Goal: Information Seeking & Learning: Learn about a topic

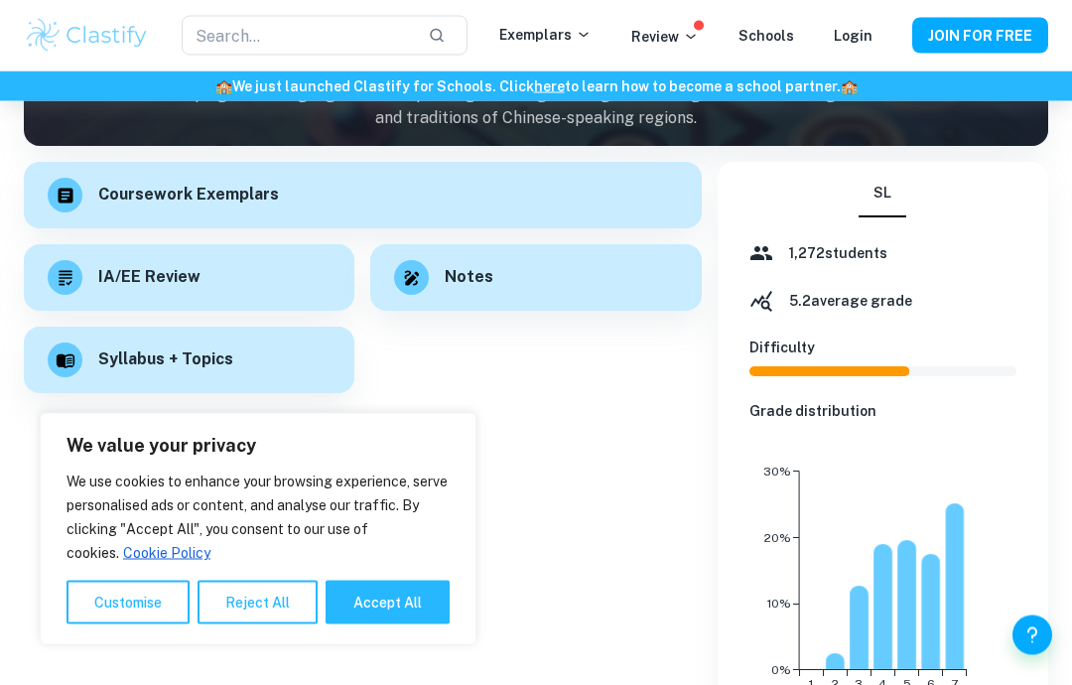
click at [429, 624] on button "Accept All" at bounding box center [387, 602] width 124 height 44
checkbox input "true"
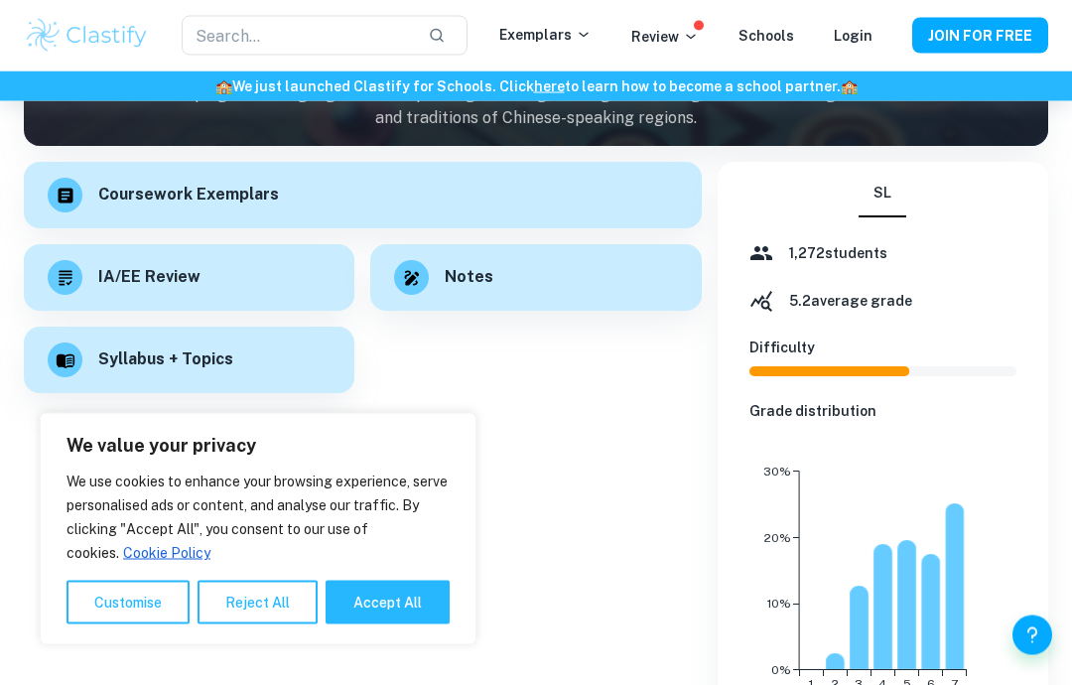
checkbox input "true"
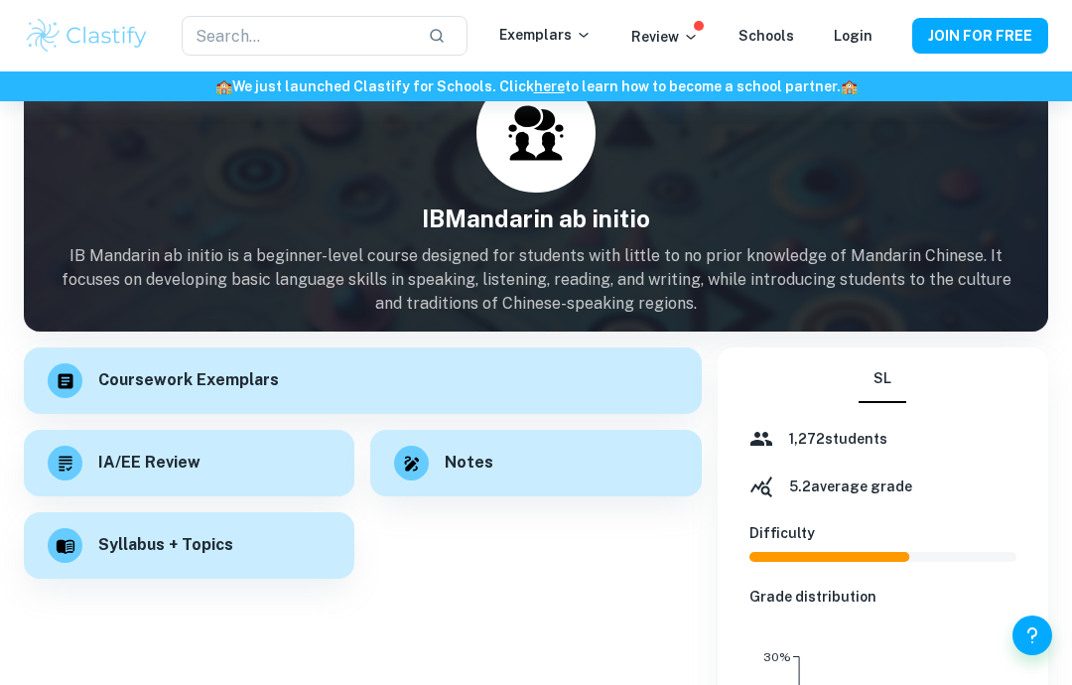
scroll to position [133, 0]
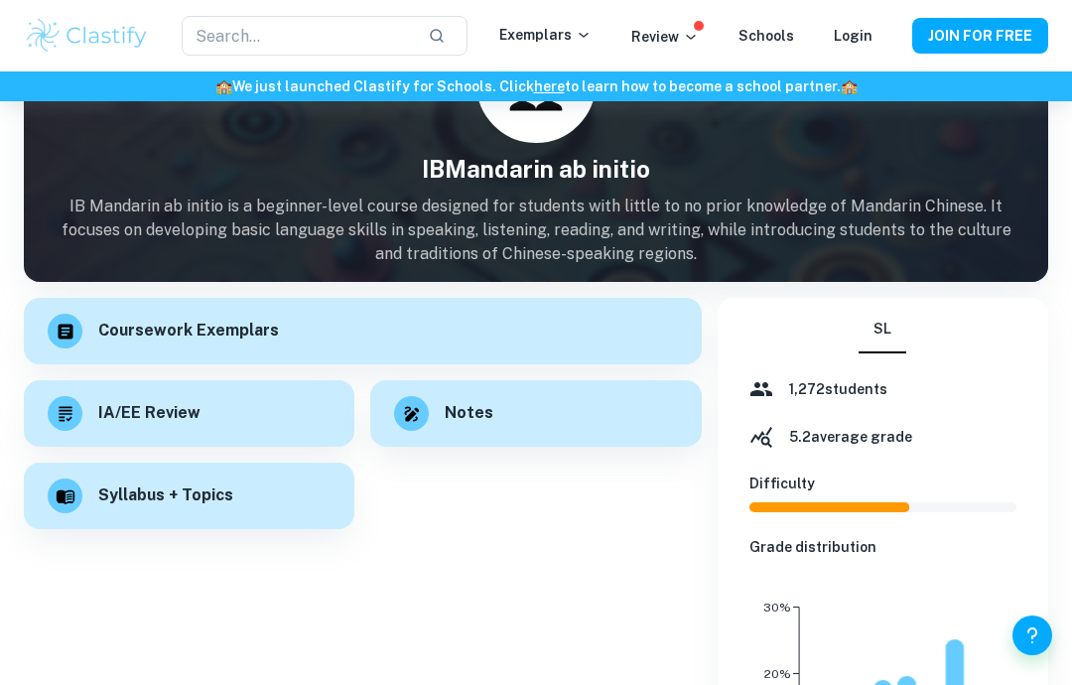
click at [590, 407] on div "Notes" at bounding box center [535, 413] width 330 height 66
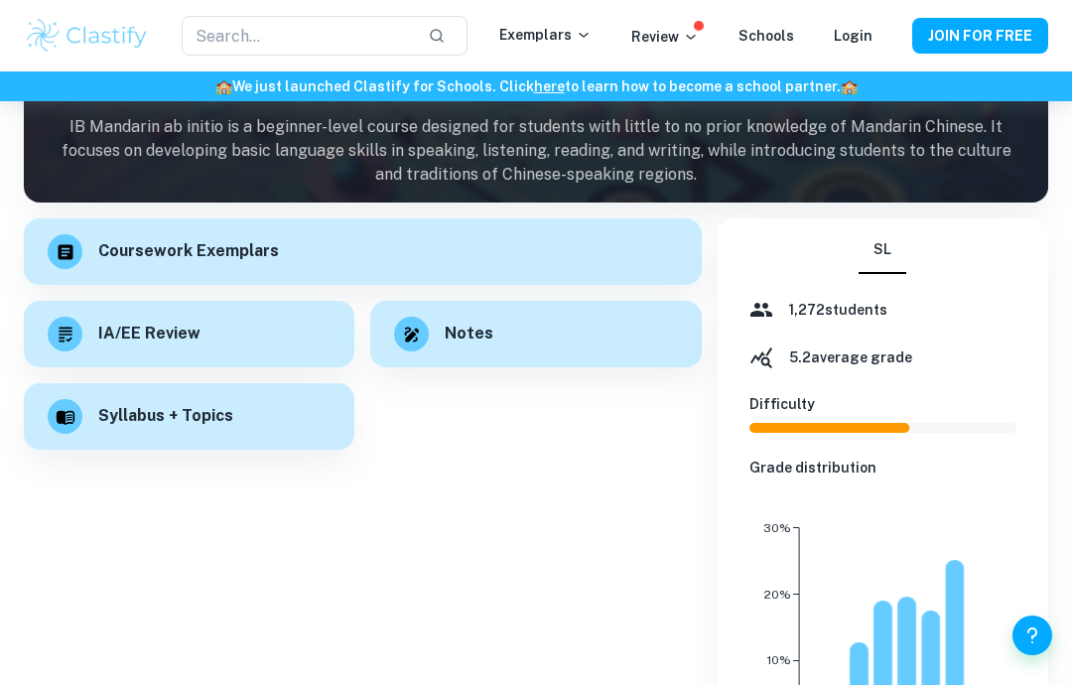
click at [277, 256] on div "Coursework Exemplars" at bounding box center [363, 251] width 678 height 66
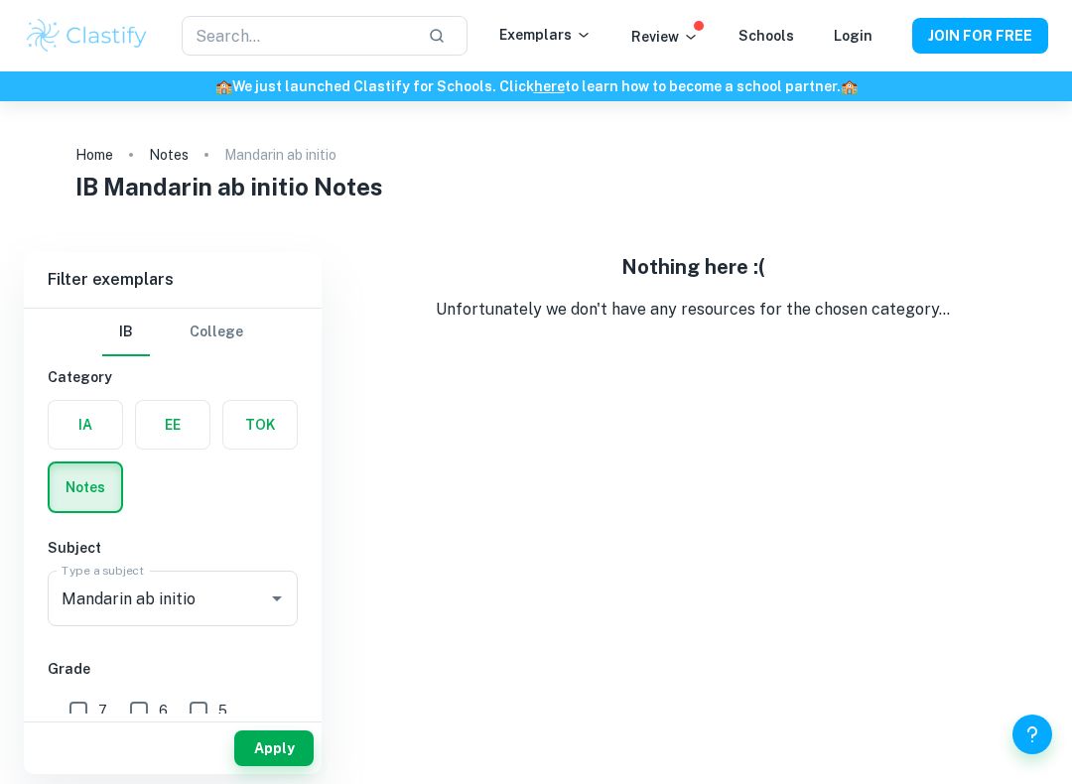
checkbox input "true"
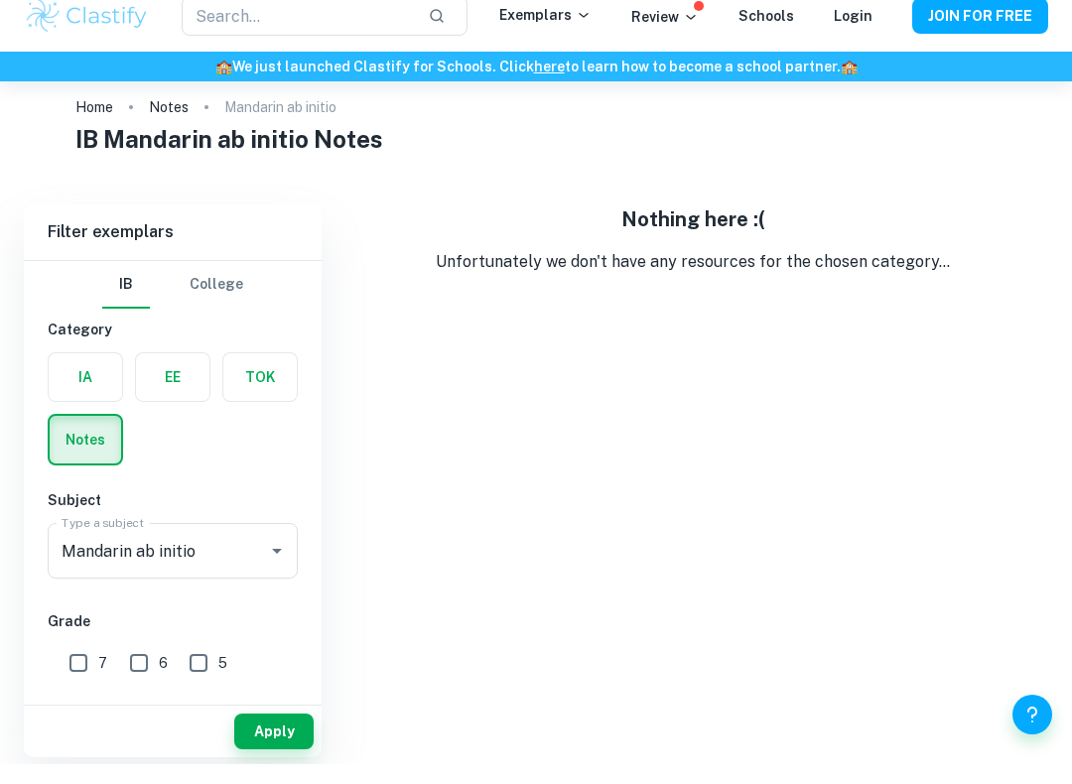
scroll to position [29, 0]
click at [95, 372] on label "button" at bounding box center [85, 396] width 73 height 48
click at [0, 0] on input "radio" at bounding box center [0, 0] width 0 height 0
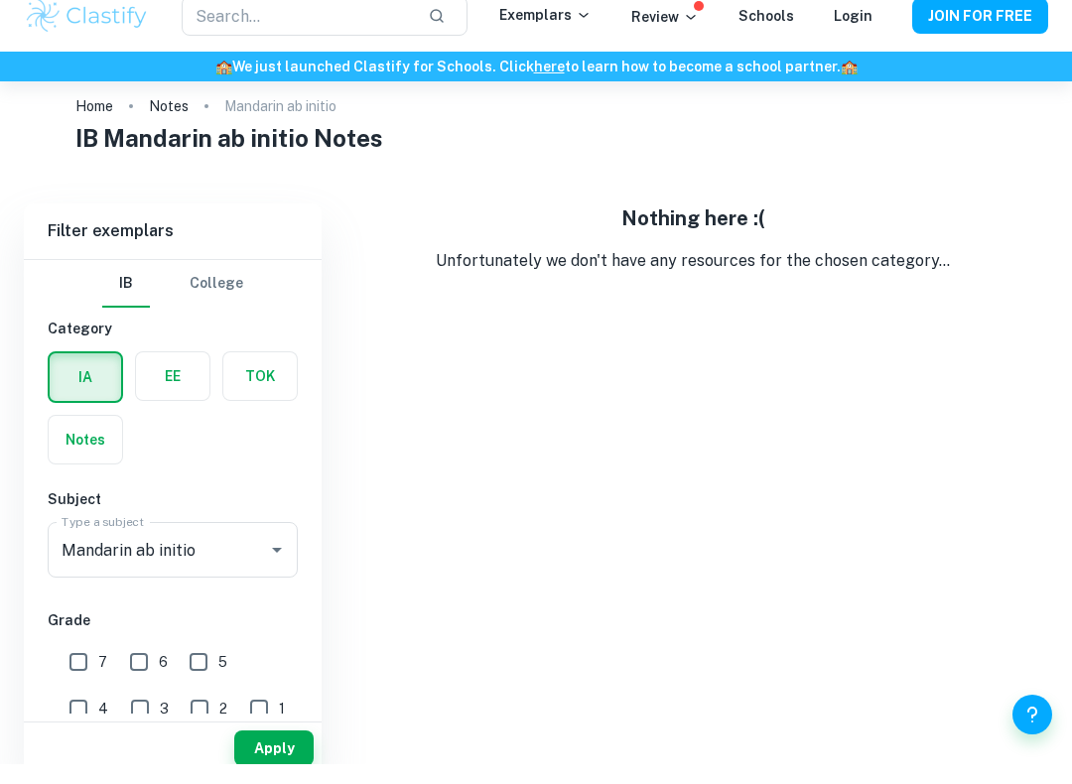
click at [178, 372] on label "button" at bounding box center [172, 396] width 73 height 48
click at [0, 0] on input "radio" at bounding box center [0, 0] width 0 height 0
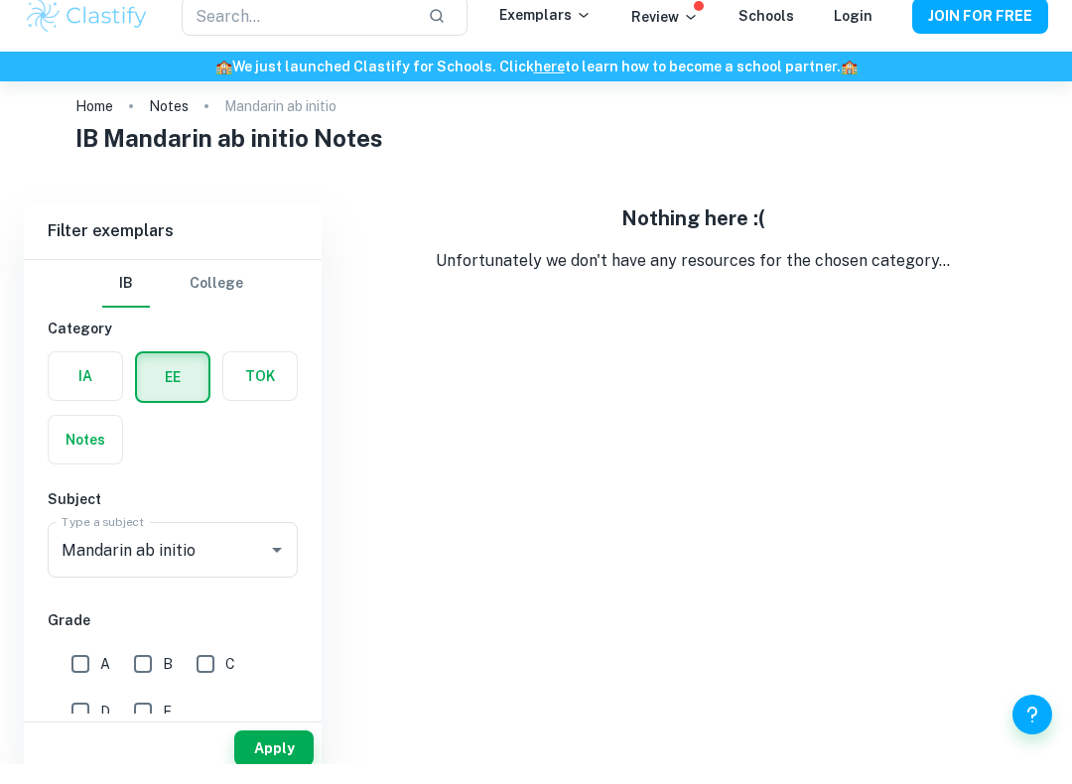
click at [246, 375] on label "button" at bounding box center [259, 396] width 73 height 48
click at [0, 0] on input "radio" at bounding box center [0, 0] width 0 height 0
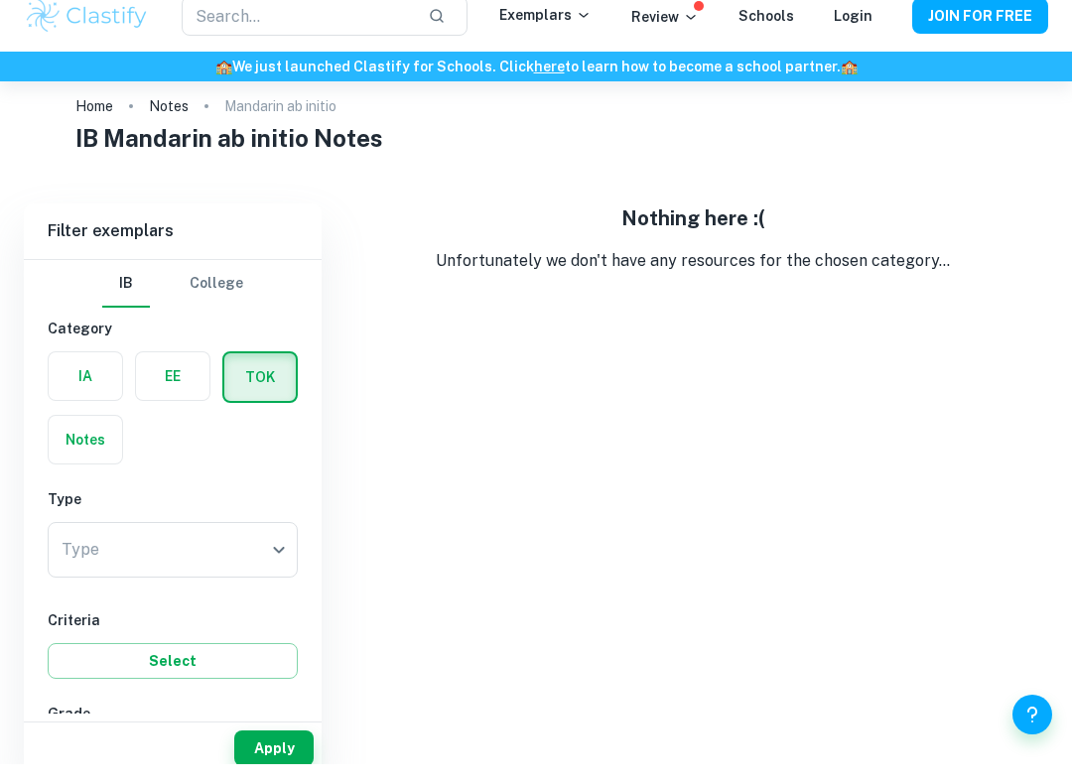
click at [241, 295] on button "College" at bounding box center [217, 304] width 54 height 48
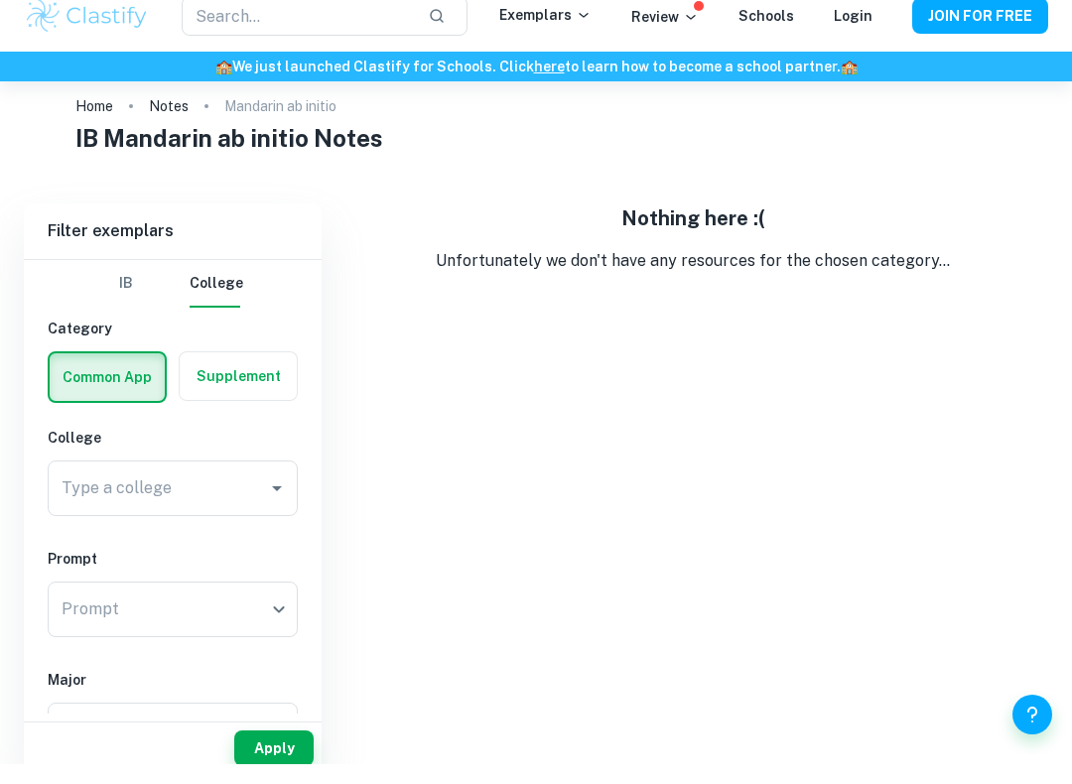
click at [148, 280] on button "IB" at bounding box center [126, 304] width 48 height 48
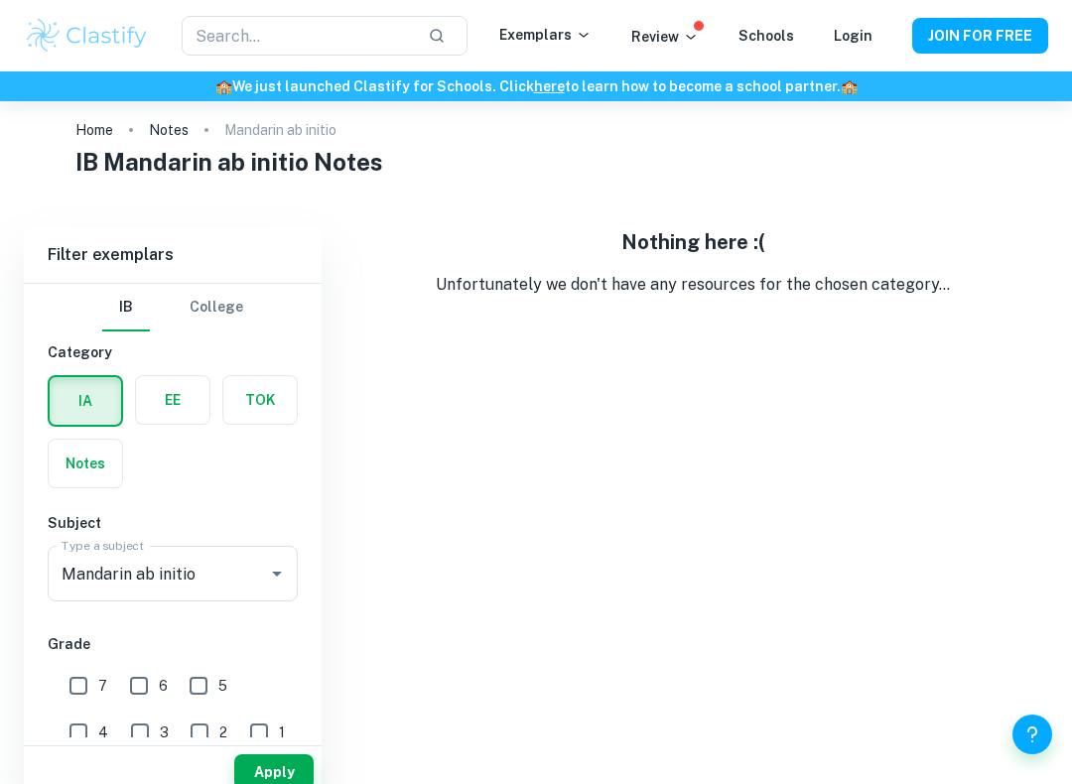
scroll to position [0, 0]
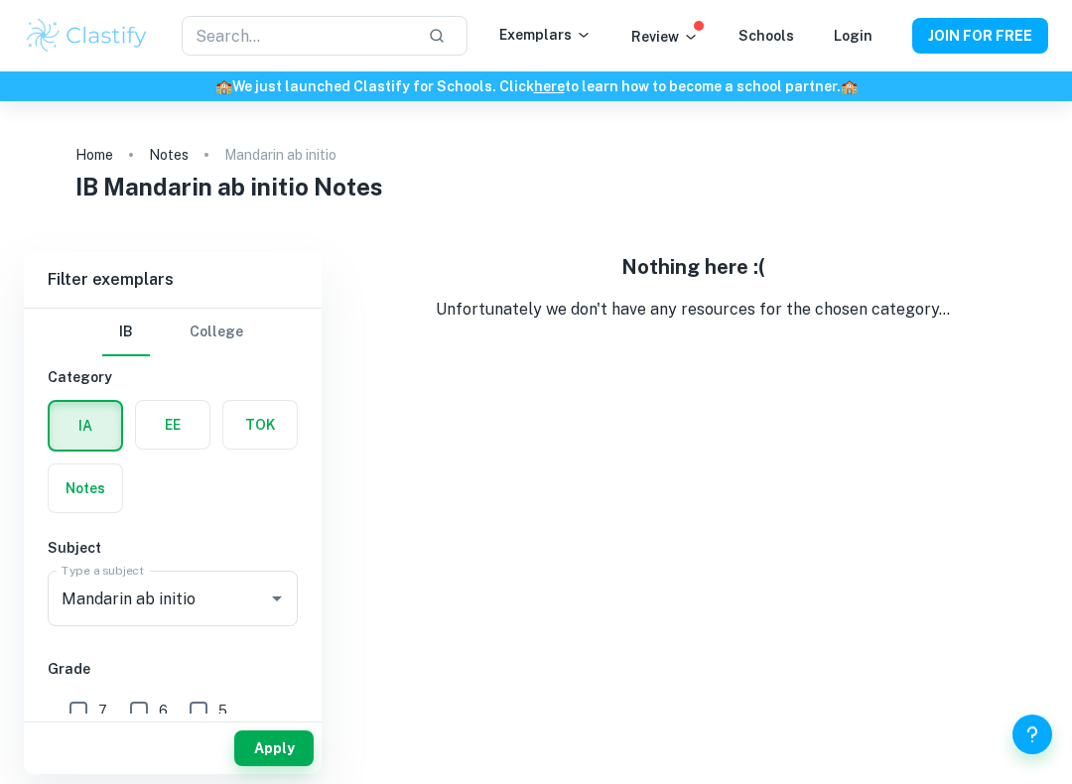
click at [215, 613] on input "Mandarin ab initio" at bounding box center [145, 598] width 177 height 38
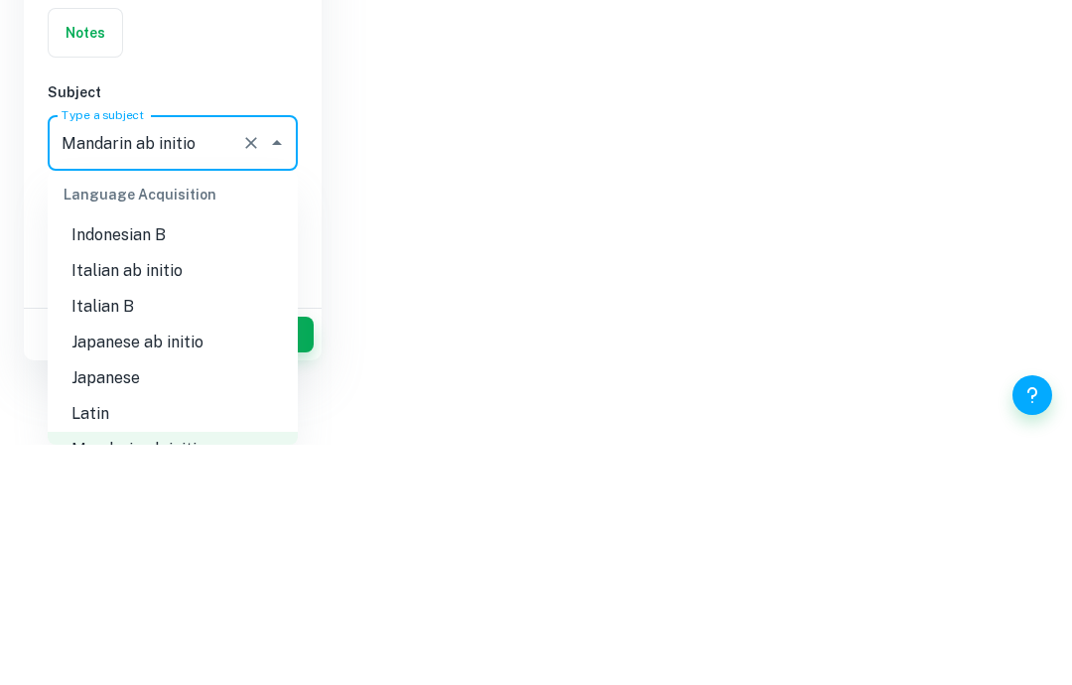
scroll to position [1507, 0]
click at [186, 602] on li "Japanese" at bounding box center [173, 620] width 250 height 36
type input "Japanese"
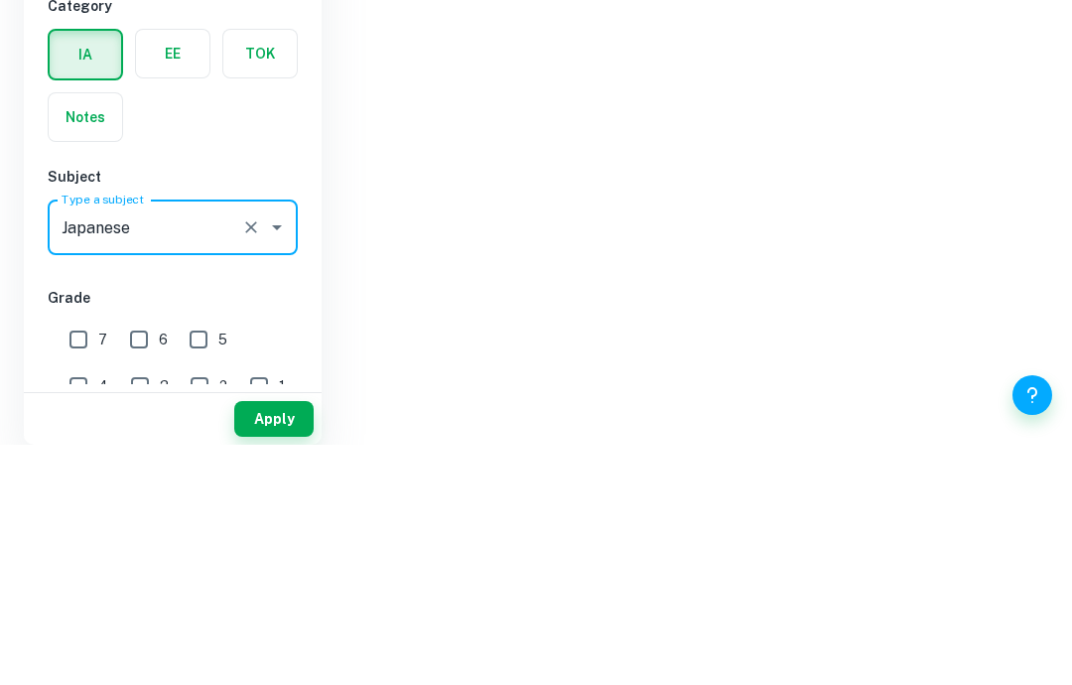
scroll to position [210, 0]
click at [270, 641] on button "Apply" at bounding box center [273, 659] width 79 height 36
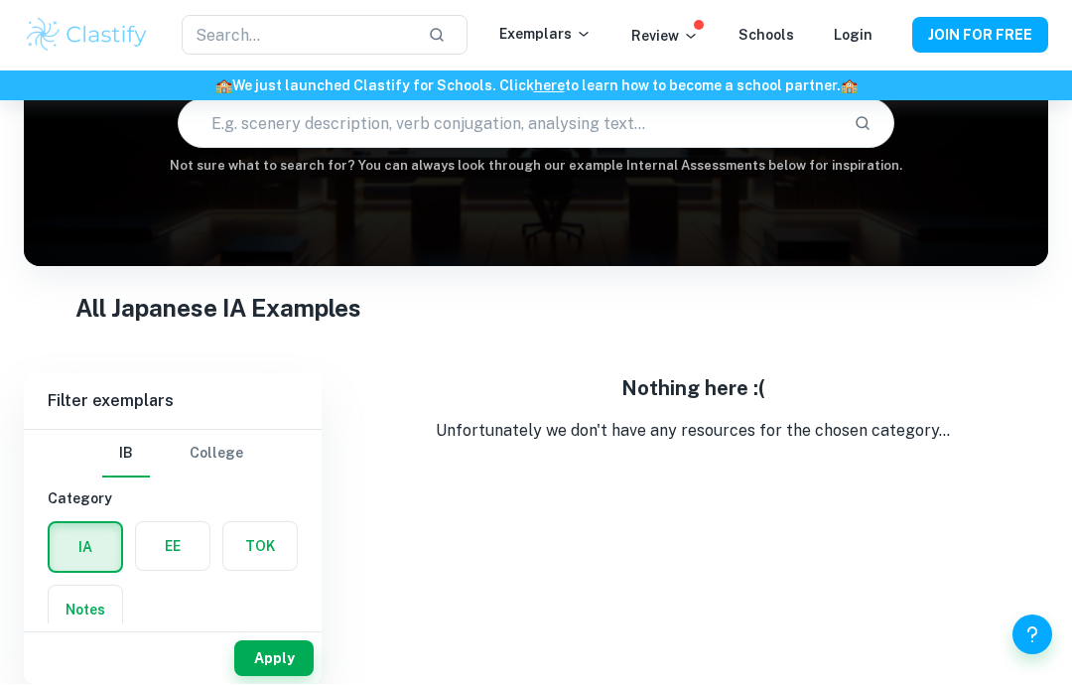
scroll to position [78, 0]
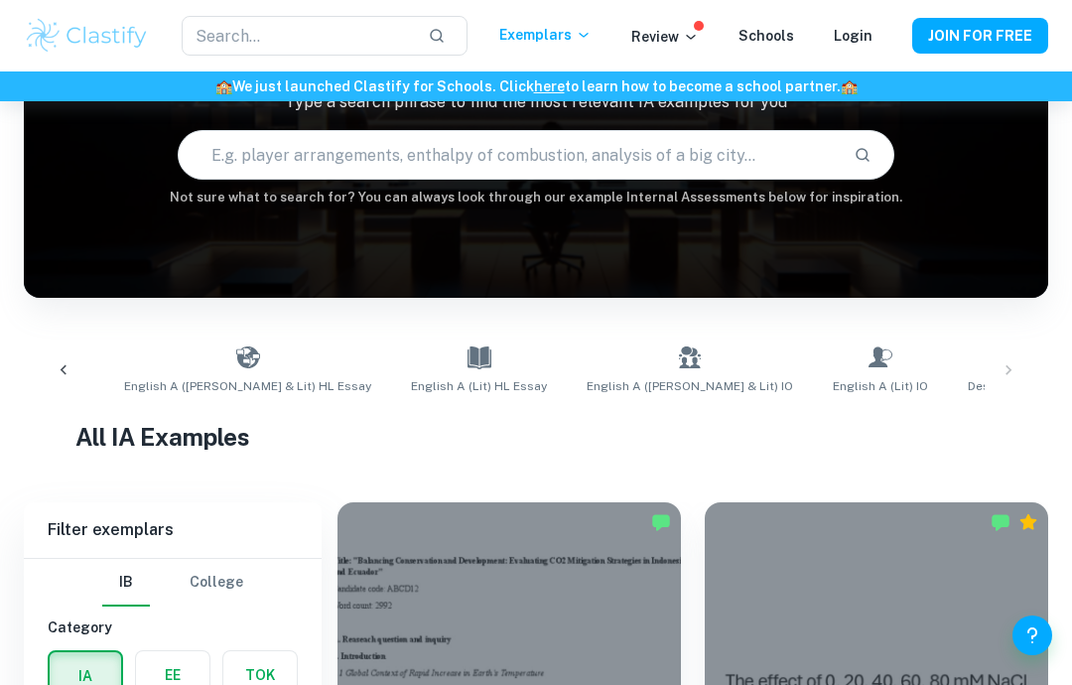
scroll to position [0, 1776]
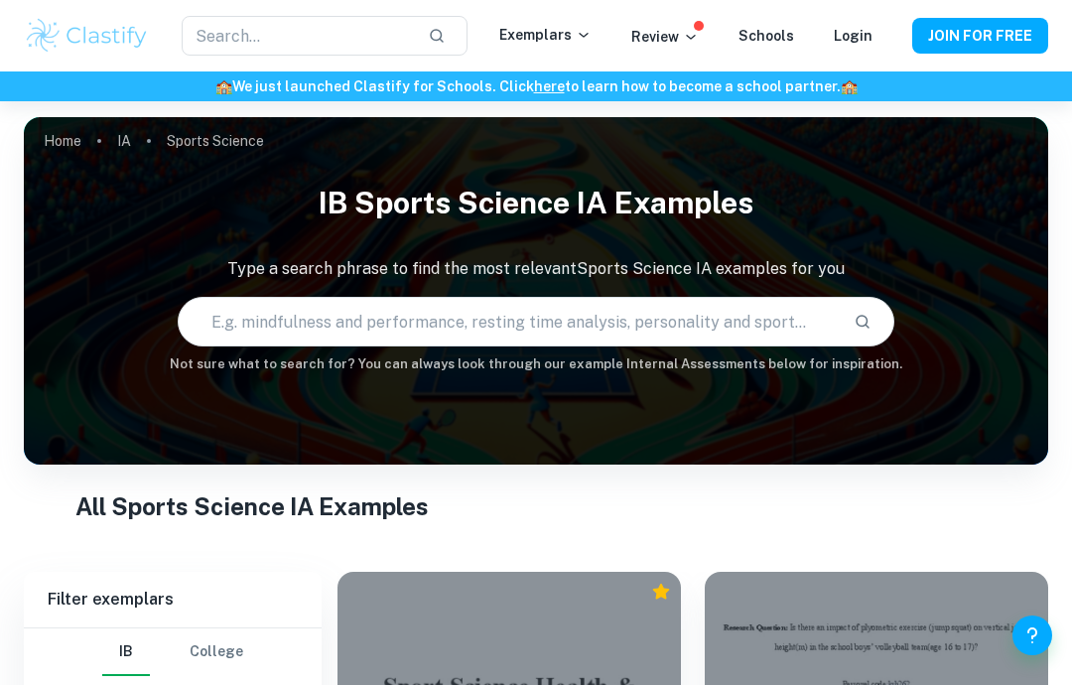
click at [686, 16] on div "​ Exemplars Review Schools Login JOIN FOR FREE" at bounding box center [536, 36] width 1072 height 40
click at [679, 30] on p "Review" at bounding box center [664, 37] width 67 height 22
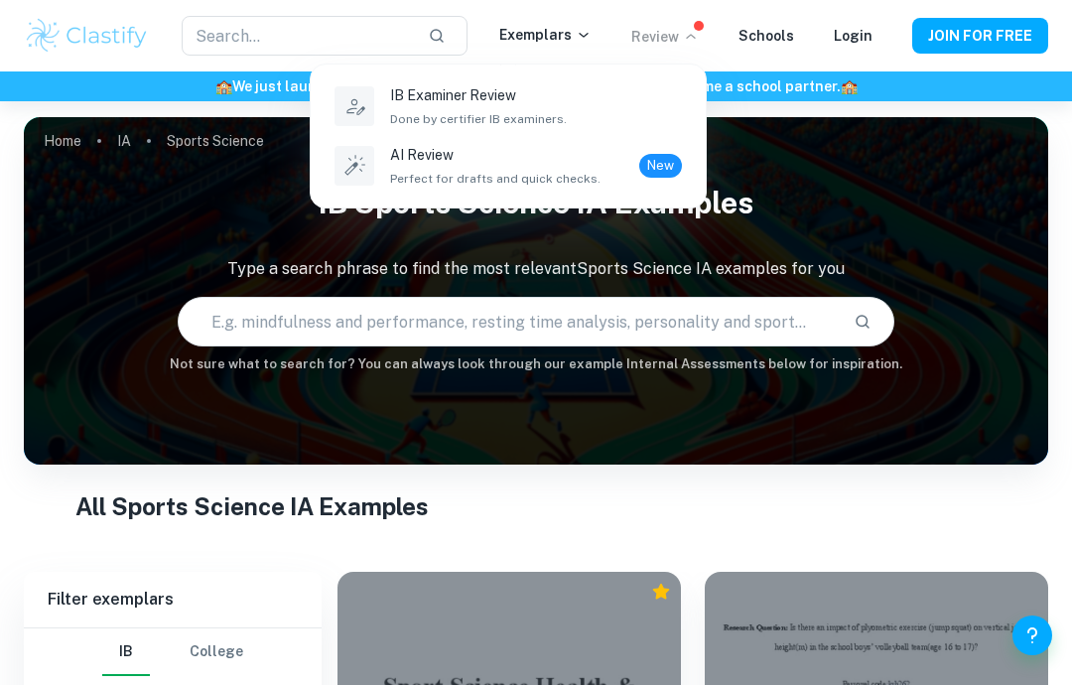
click at [695, 30] on div at bounding box center [536, 342] width 1072 height 685
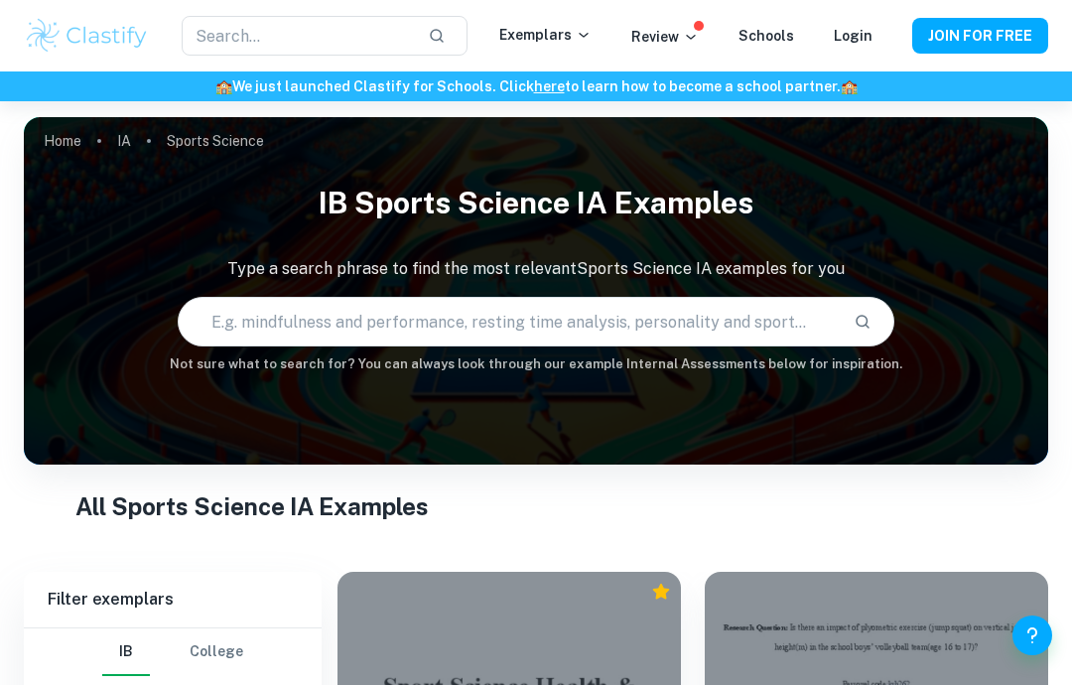
click at [582, 40] on p "Exemplars" at bounding box center [545, 35] width 92 height 22
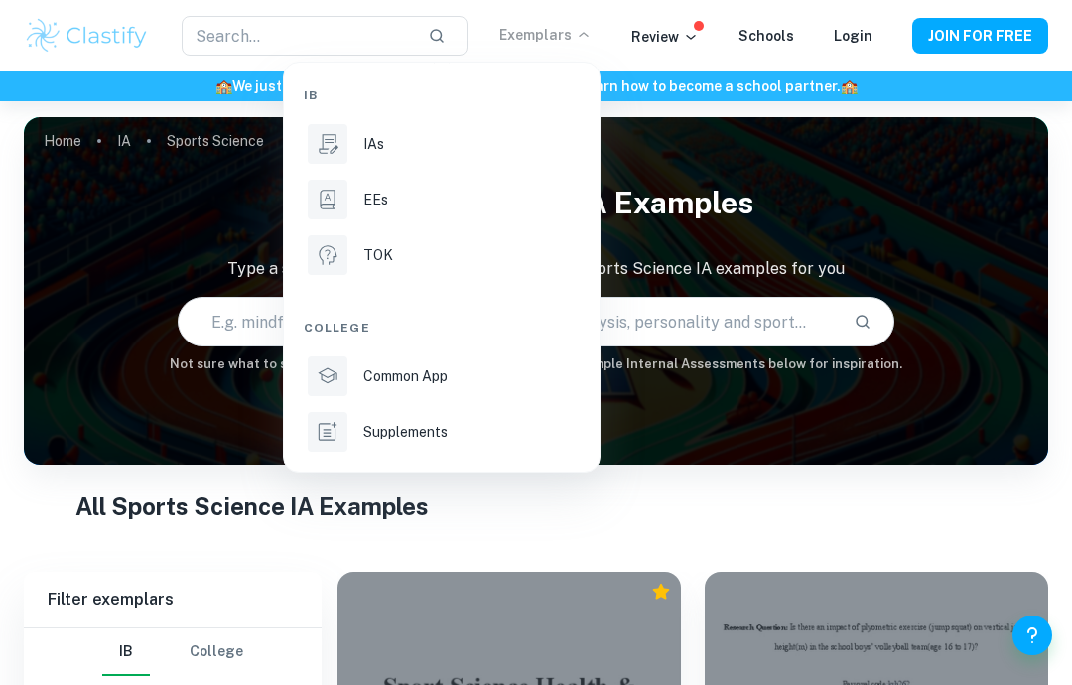
click at [601, 27] on div at bounding box center [536, 342] width 1072 height 685
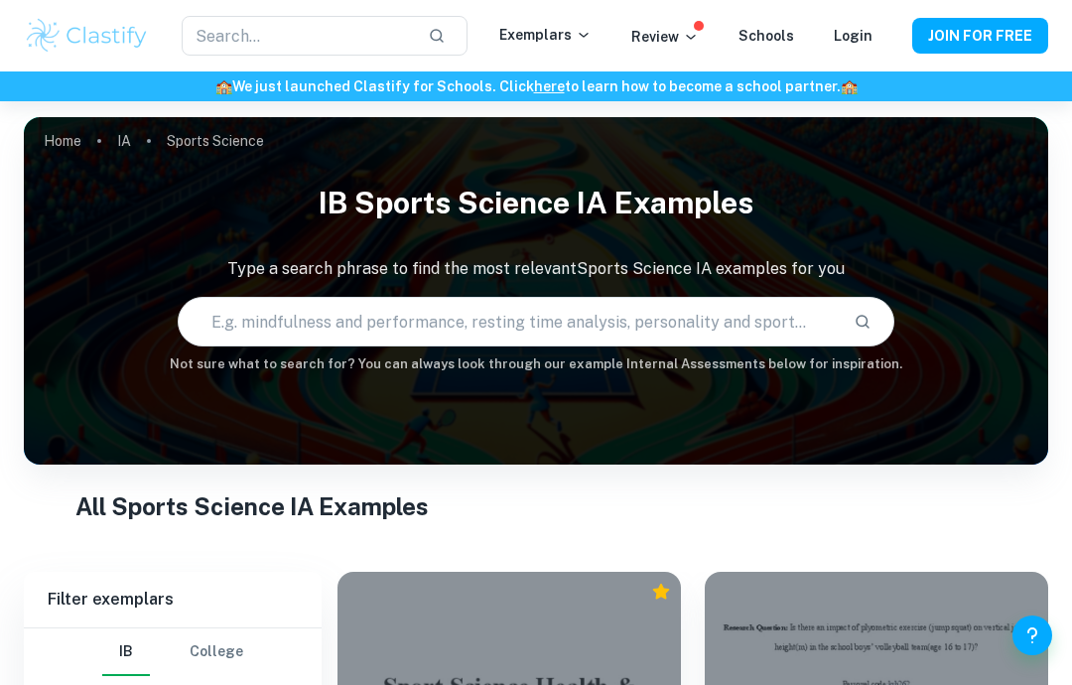
click at [591, 27] on icon at bounding box center [583, 35] width 16 height 16
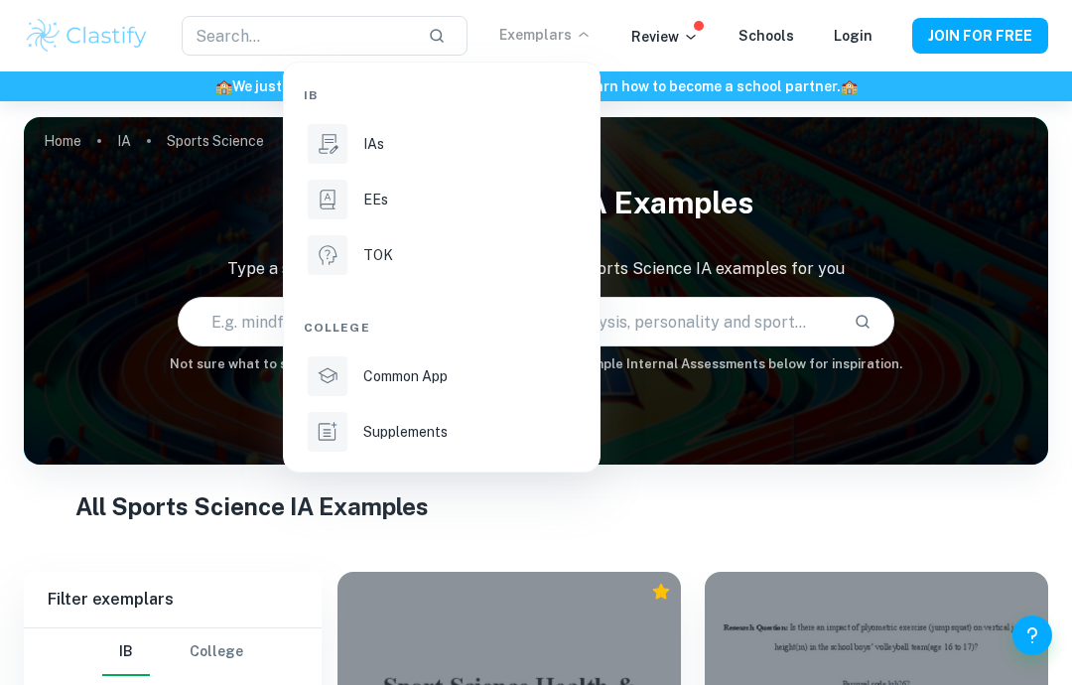
click at [530, 206] on div "EEs" at bounding box center [469, 200] width 212 height 22
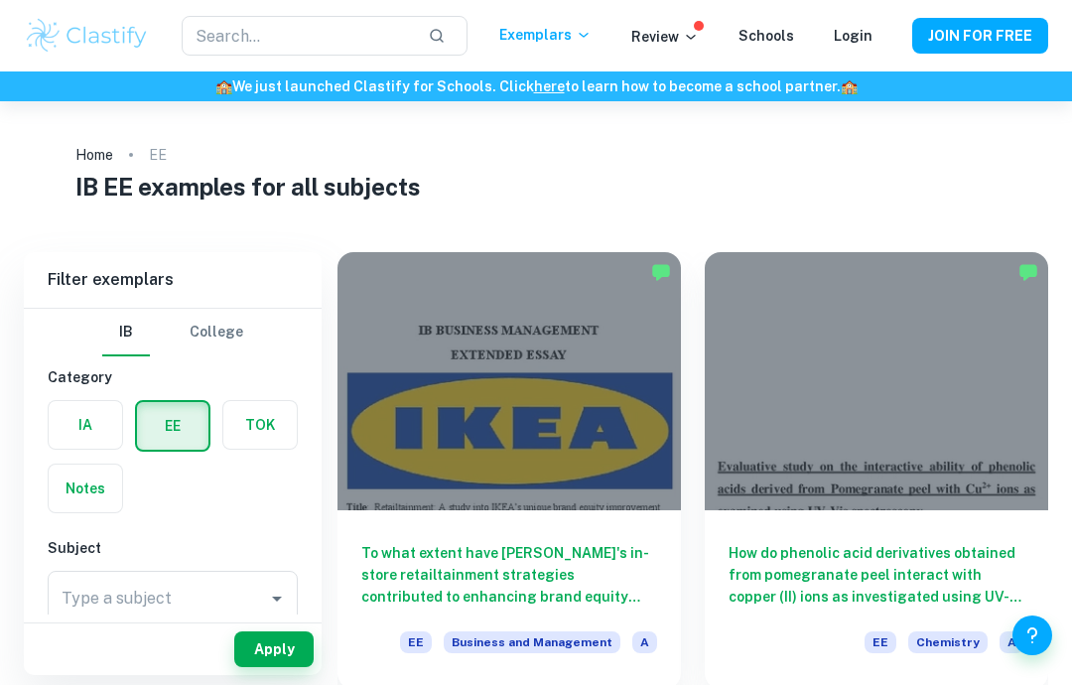
click at [280, 604] on icon "Open" at bounding box center [277, 598] width 24 height 24
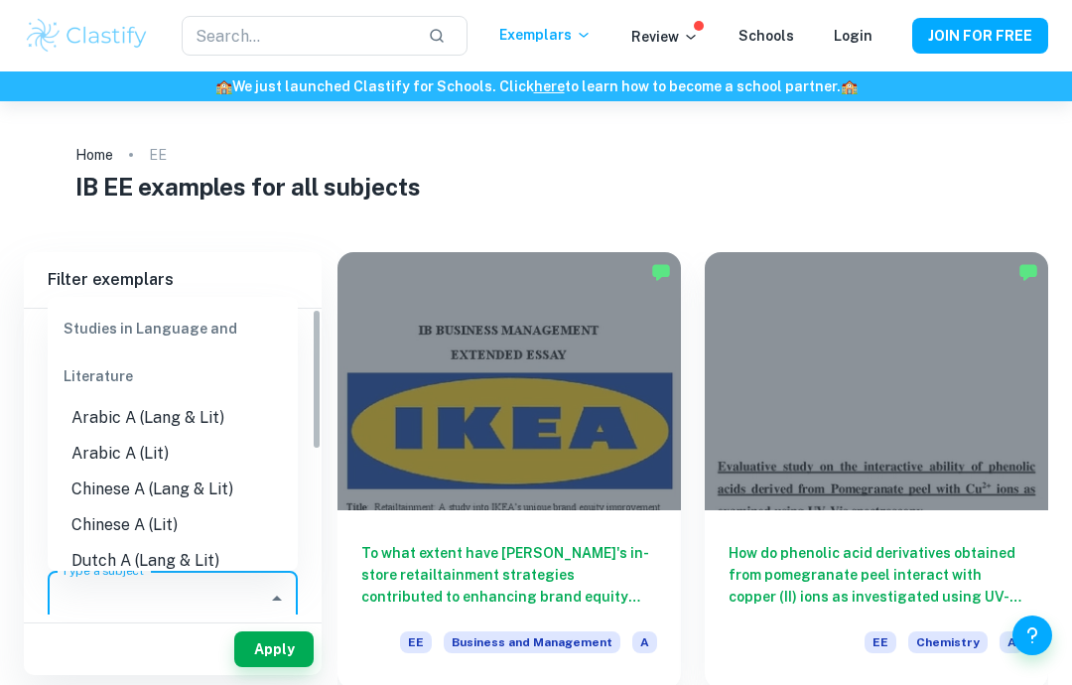
scroll to position [24, 0]
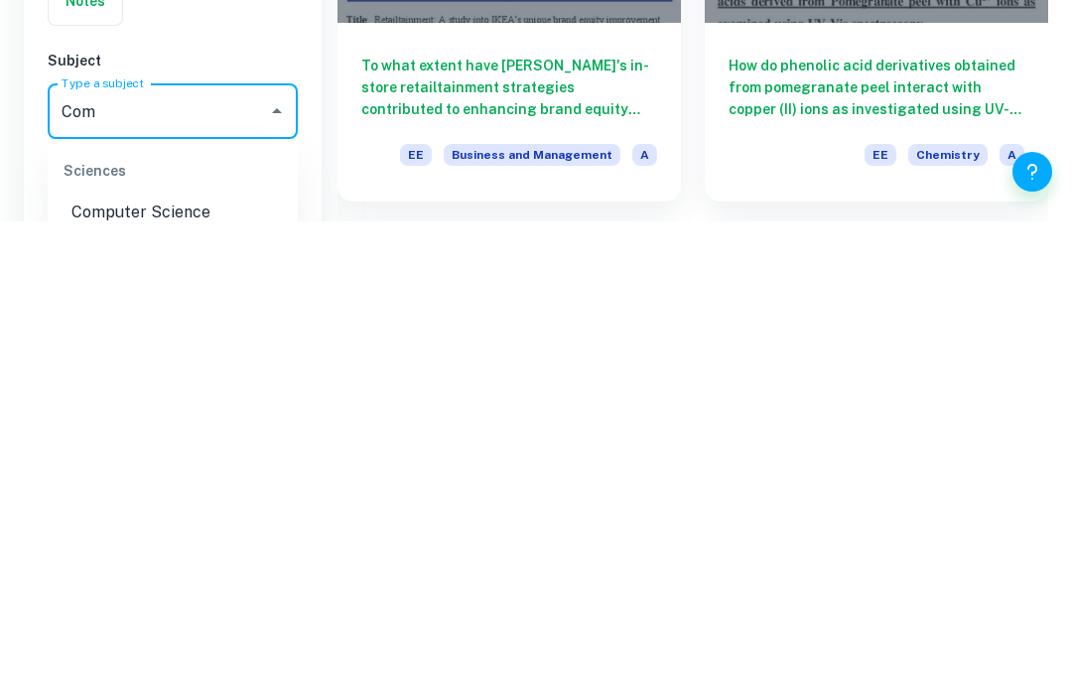
click at [204, 658] on li "Computer Science" at bounding box center [173, 676] width 250 height 36
type input "Computer Science"
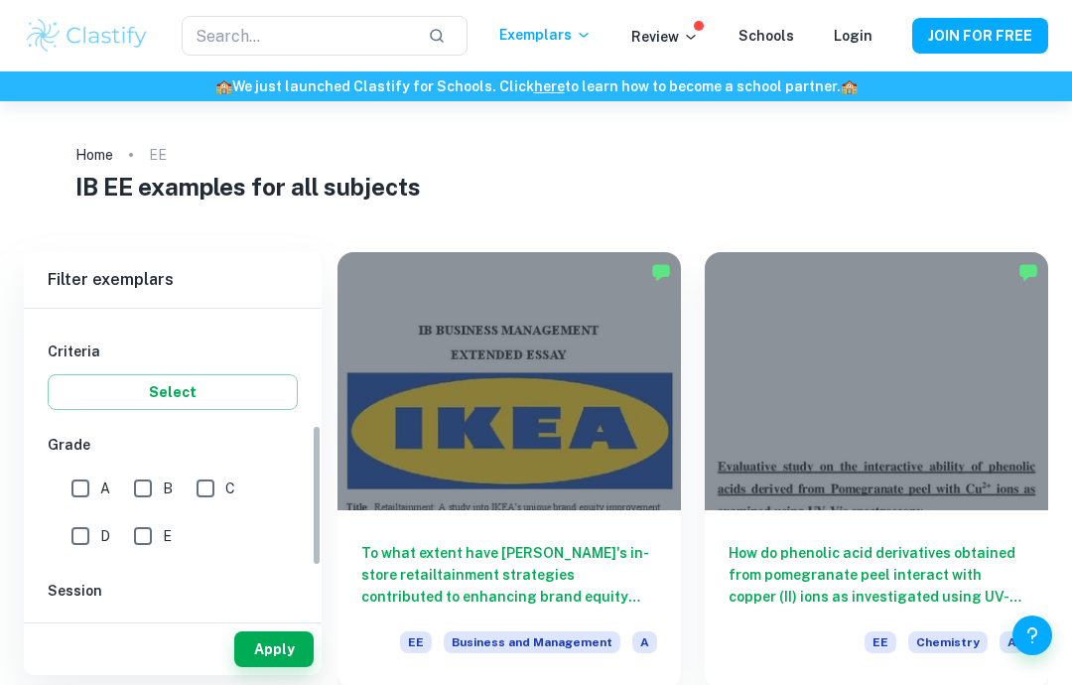
scroll to position [318, 0]
click at [82, 487] on input "A" at bounding box center [81, 487] width 40 height 40
click at [91, 488] on input "A" at bounding box center [81, 487] width 40 height 40
checkbox input "false"
click at [179, 396] on button "Select" at bounding box center [173, 391] width 250 height 36
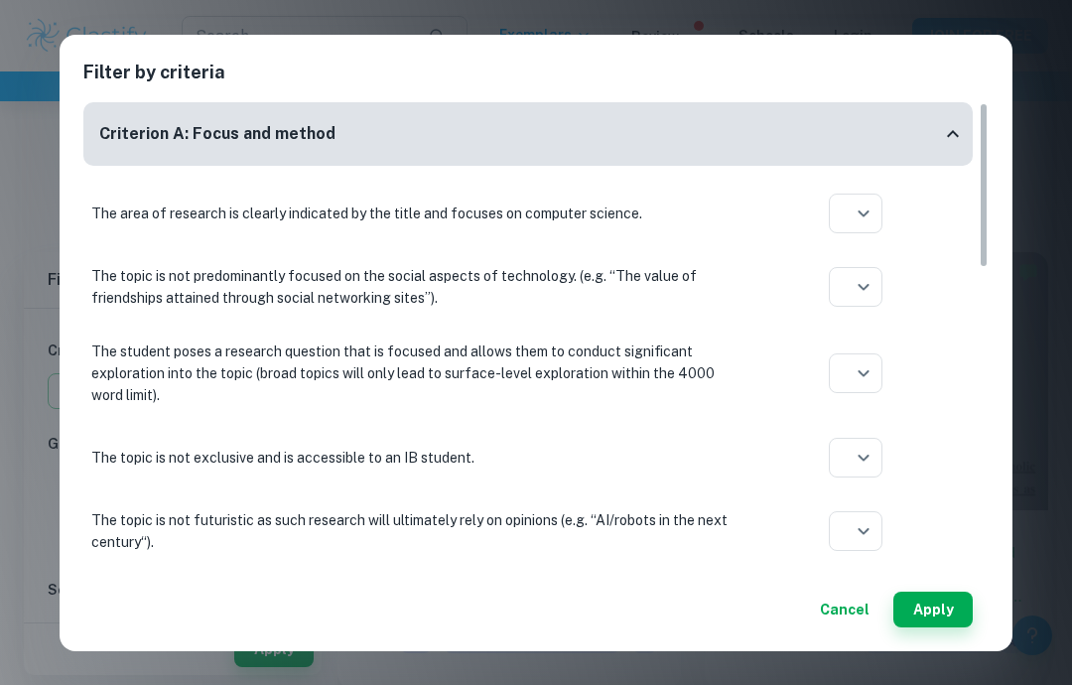
click at [943, 610] on button "Apply" at bounding box center [932, 609] width 79 height 36
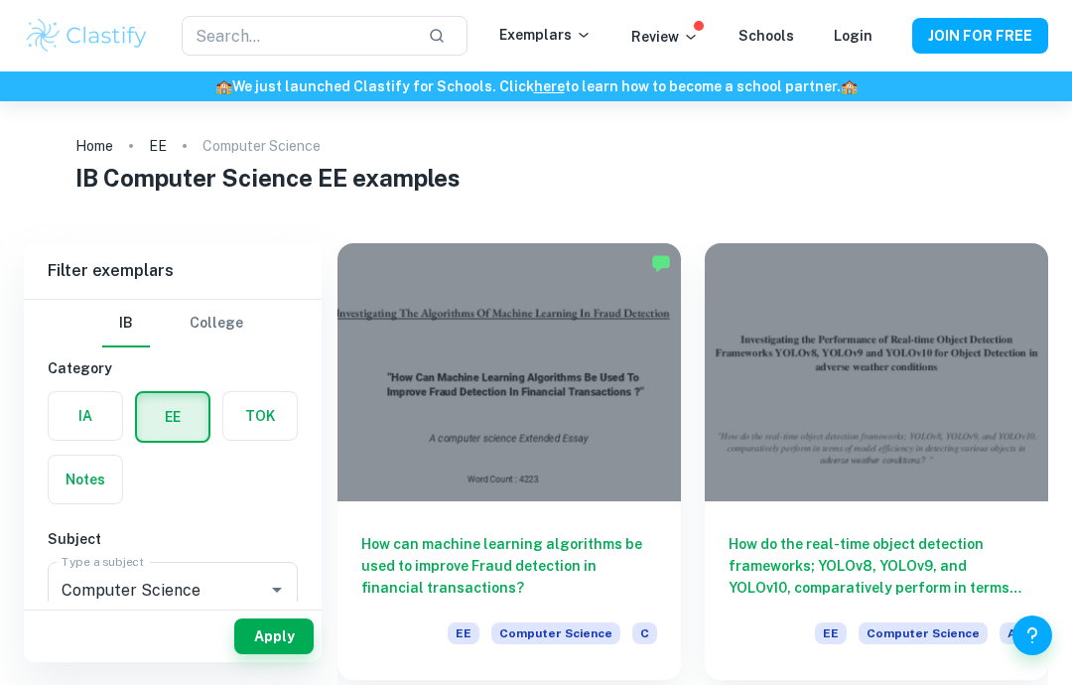
scroll to position [12, 0]
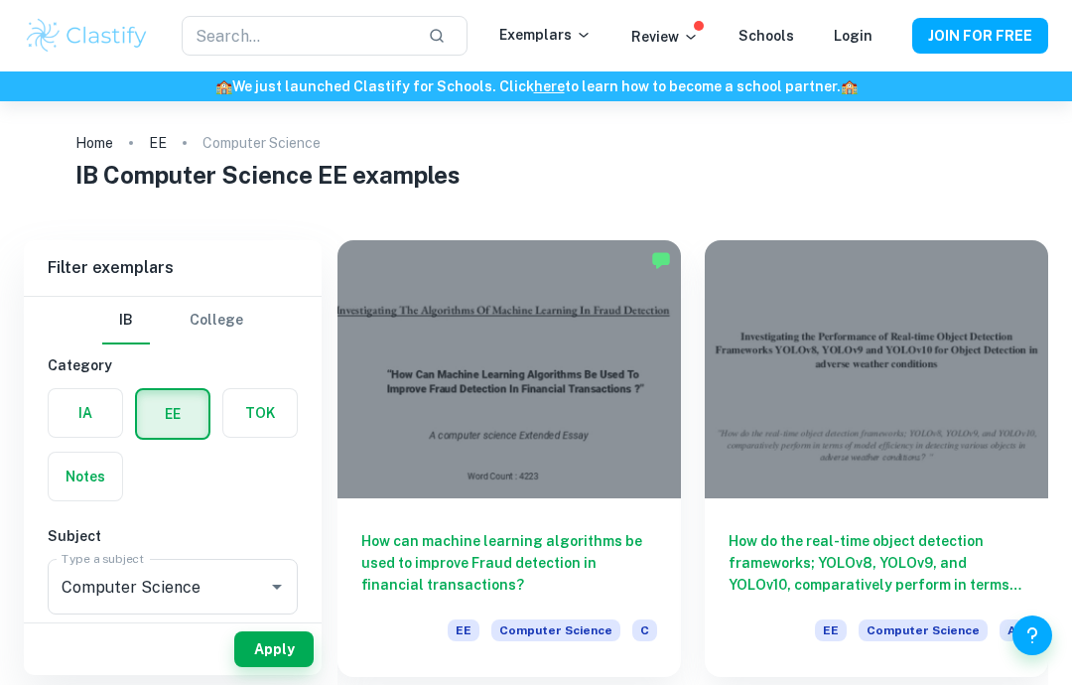
click at [980, 382] on div at bounding box center [875, 369] width 343 height 258
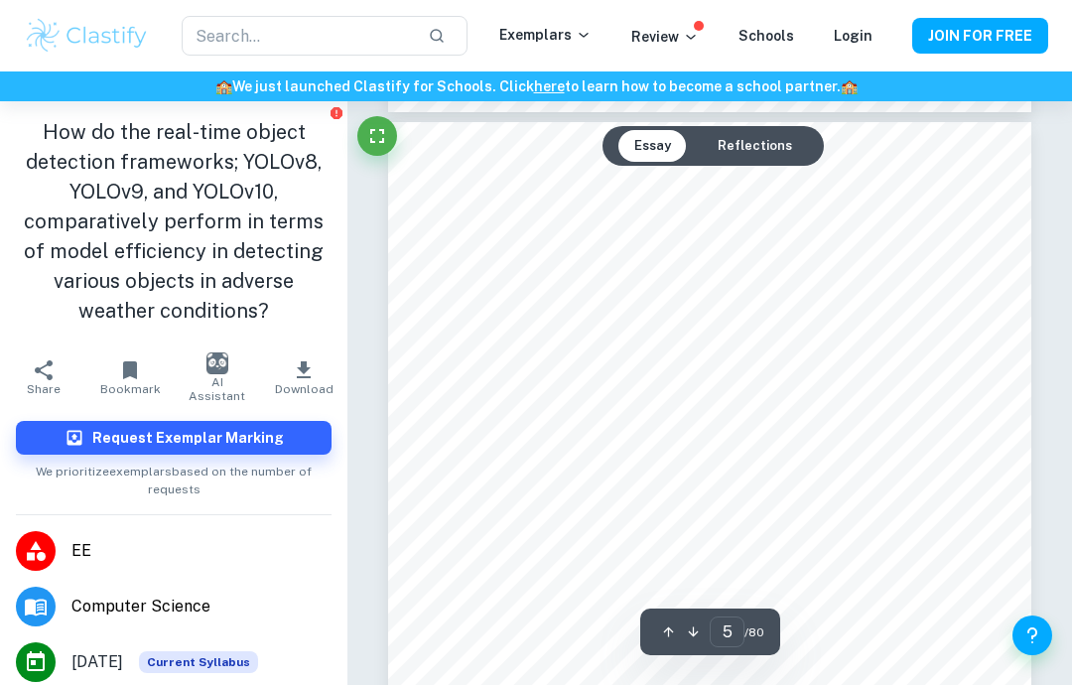
scroll to position [3576, 0]
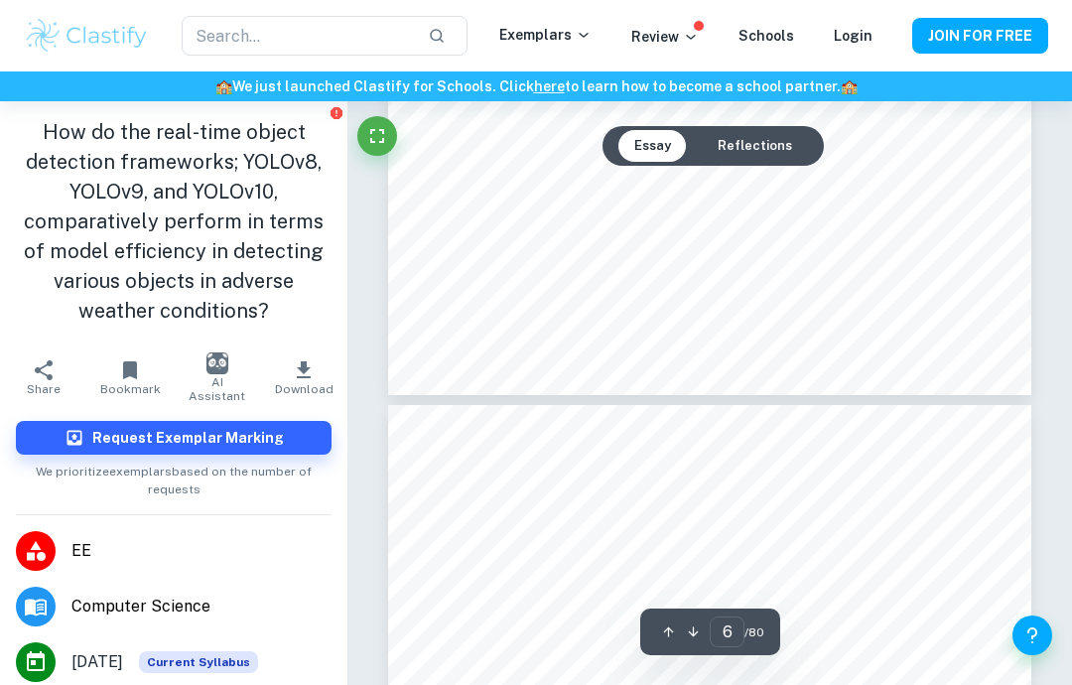
type input "7"
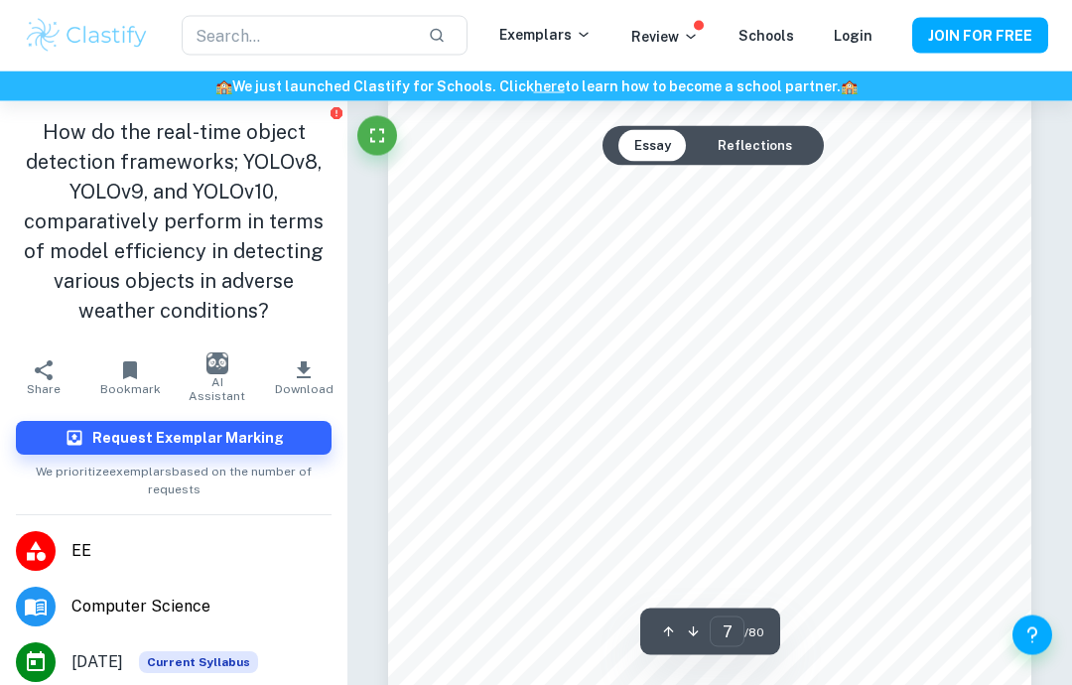
scroll to position [5294, 0]
